Goal: Check status: Check status

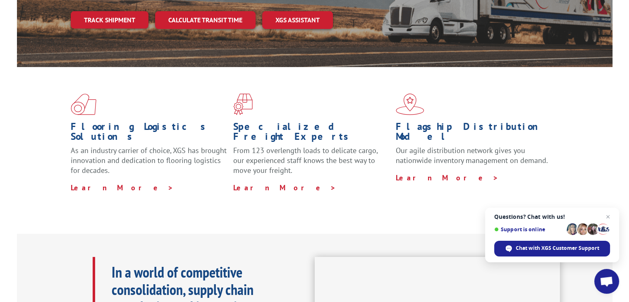
scroll to position [41, 0]
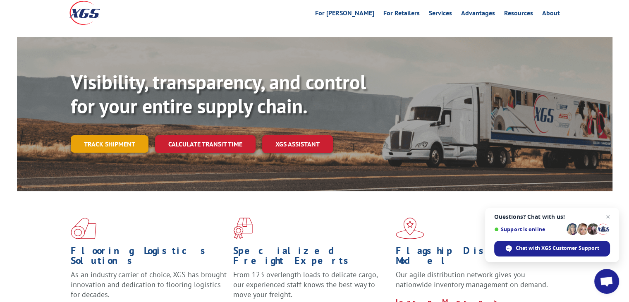
click at [110, 135] on link "Track shipment" at bounding box center [110, 143] width 78 height 17
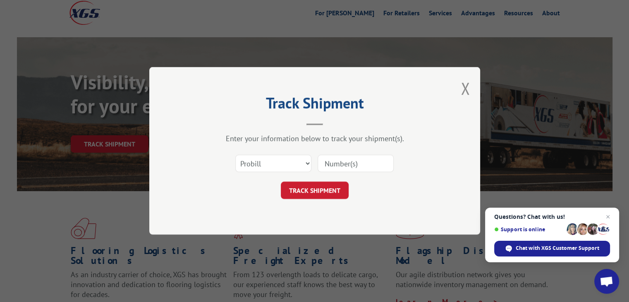
click at [327, 165] on input at bounding box center [356, 163] width 76 height 17
type input "17323633"
click button "TRACK SHIPMENT" at bounding box center [315, 190] width 68 height 17
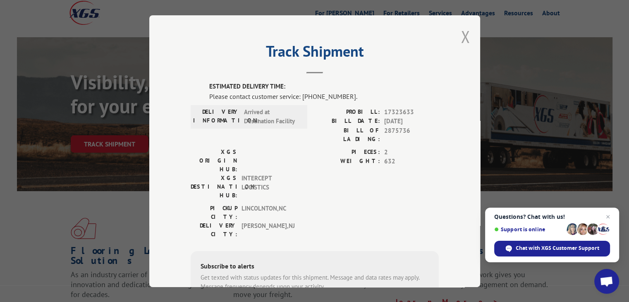
click at [462, 37] on button "Close modal" at bounding box center [465, 37] width 9 height 22
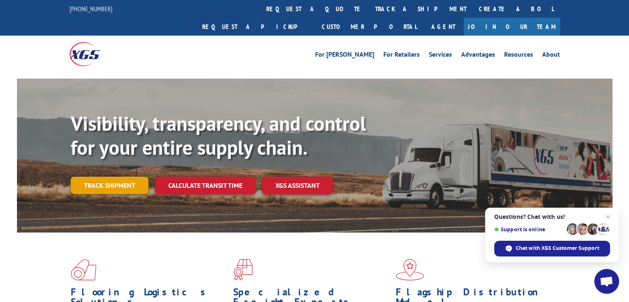
click at [102, 177] on link "Track shipment" at bounding box center [110, 185] width 78 height 17
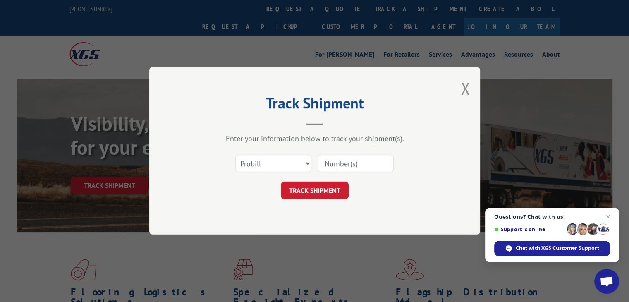
click at [331, 165] on input at bounding box center [356, 163] width 76 height 17
type input "17323633"
click button "TRACK SHIPMENT" at bounding box center [315, 190] width 68 height 17
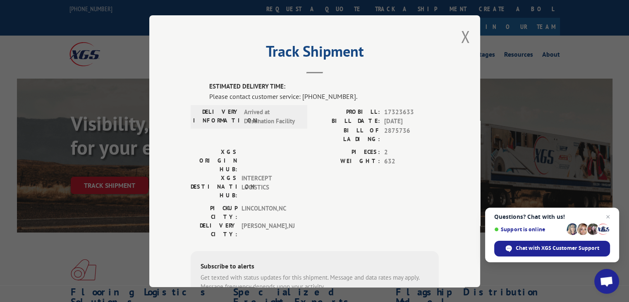
click at [467, 42] on div "Track Shipment ESTIMATED DELIVERY TIME: Please contact customer service: [PHONE…" at bounding box center [314, 151] width 331 height 272
click at [461, 37] on button "Close modal" at bounding box center [465, 37] width 9 height 22
